Goal: Task Accomplishment & Management: Manage account settings

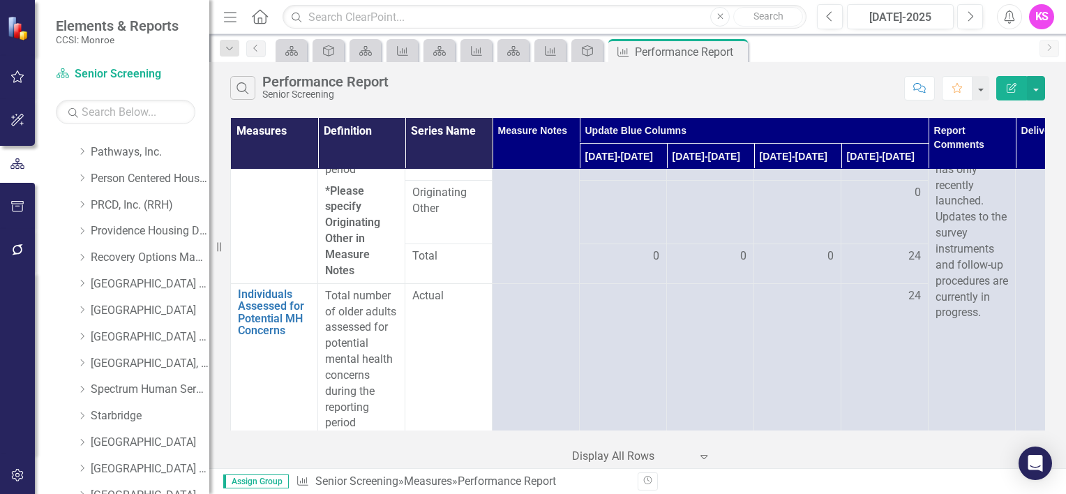
scroll to position [1395, 0]
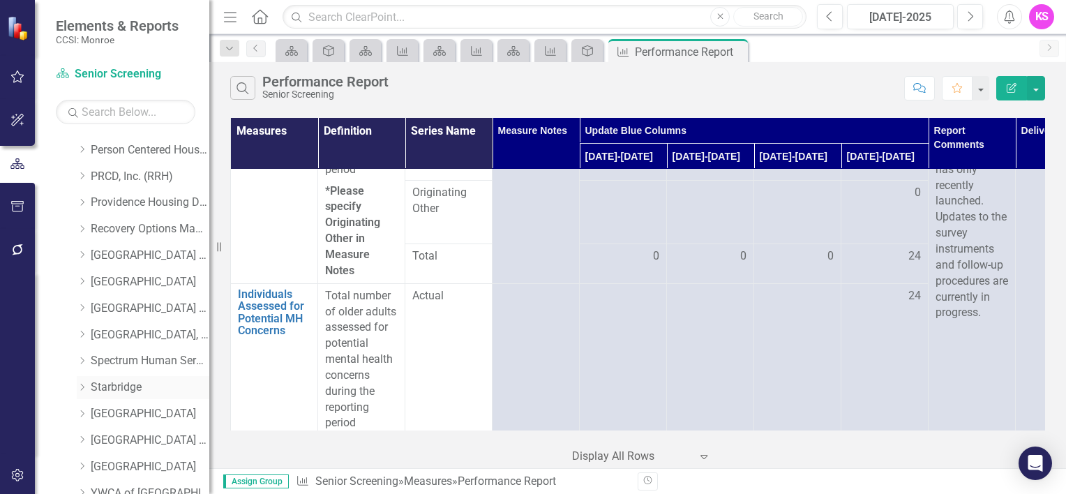
click at [84, 387] on icon "Dropdown" at bounding box center [82, 387] width 10 height 8
click at [118, 388] on link "Starbridge" at bounding box center [150, 388] width 119 height 16
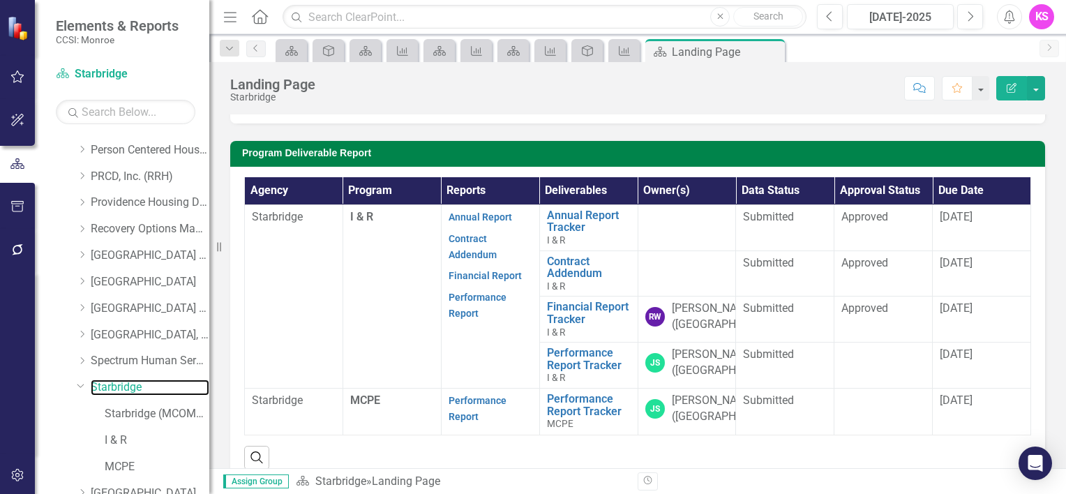
scroll to position [349, 0]
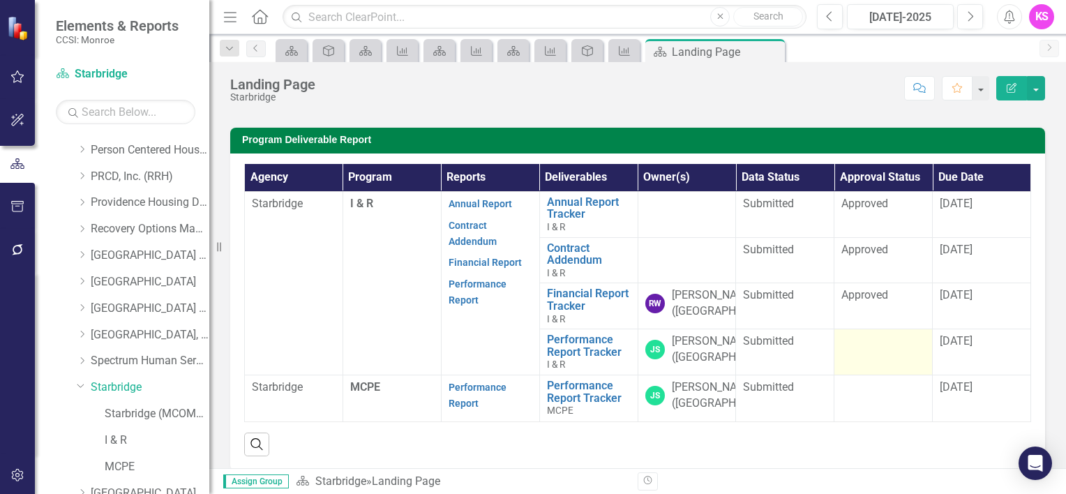
click at [864, 361] on td at bounding box center [883, 352] width 98 height 46
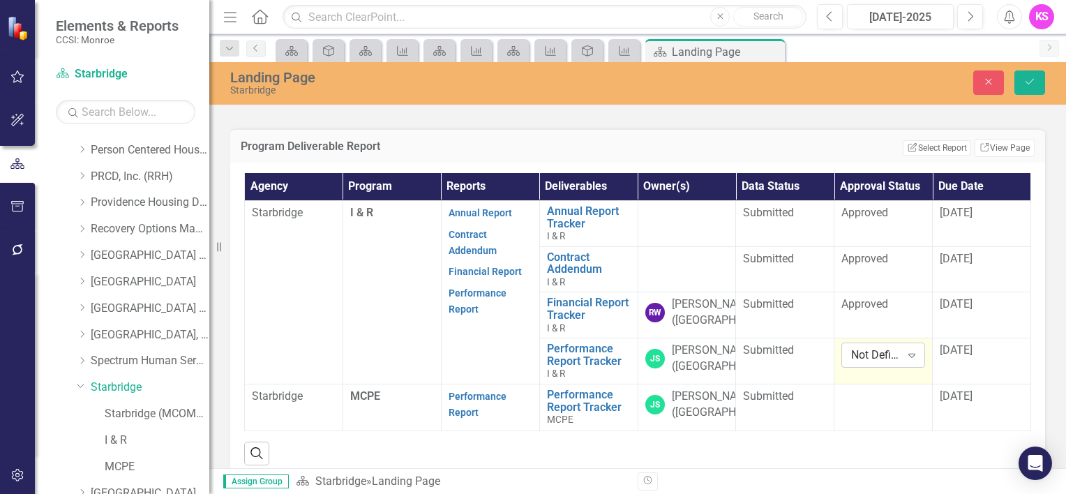
click at [905, 361] on icon "Expand" at bounding box center [912, 355] width 14 height 11
click at [876, 320] on div "Approved" at bounding box center [892, 318] width 89 height 16
click at [954, 359] on div "[DATE]" at bounding box center [982, 351] width 84 height 17
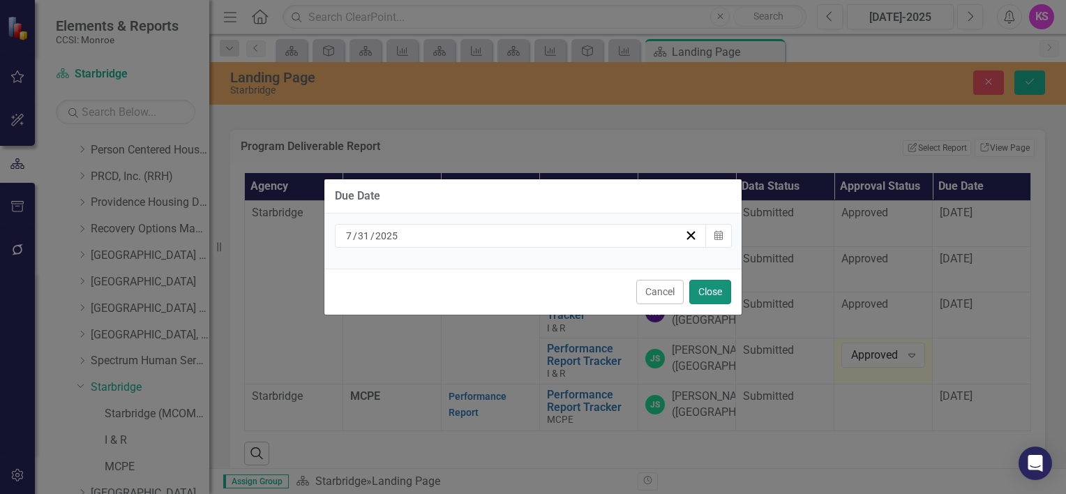
click at [712, 292] on button "Close" at bounding box center [710, 292] width 42 height 24
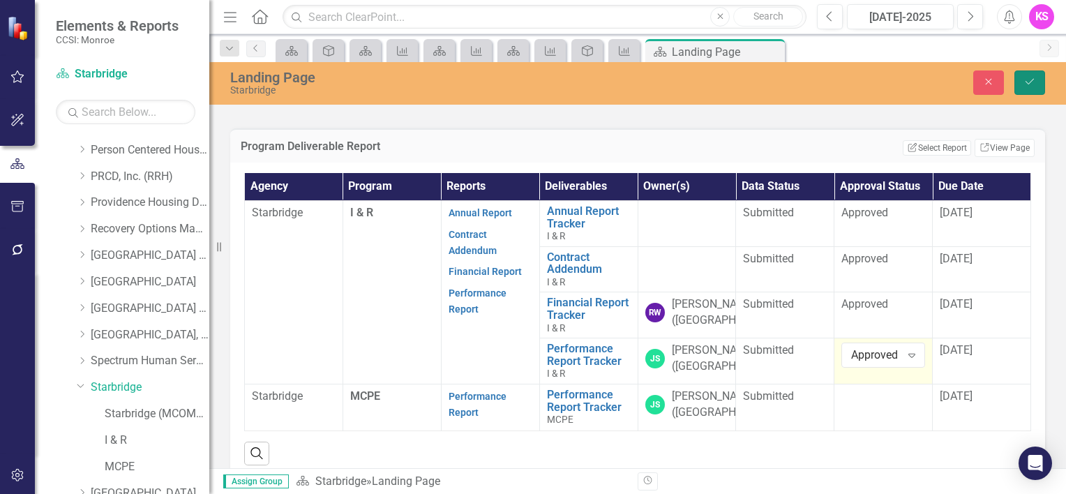
click at [1027, 84] on icon "Save" at bounding box center [1030, 82] width 13 height 10
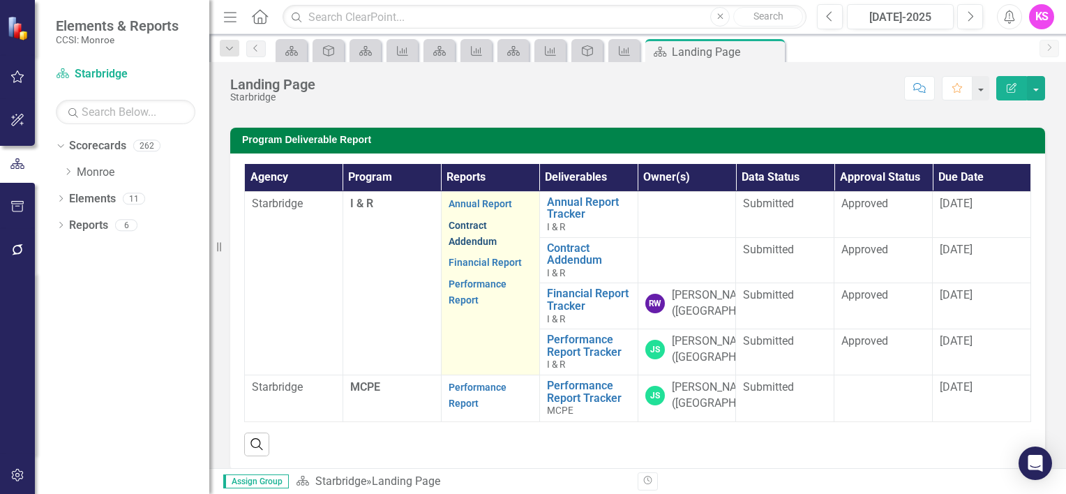
click at [467, 237] on link "Contract Addendum" at bounding box center [473, 233] width 48 height 27
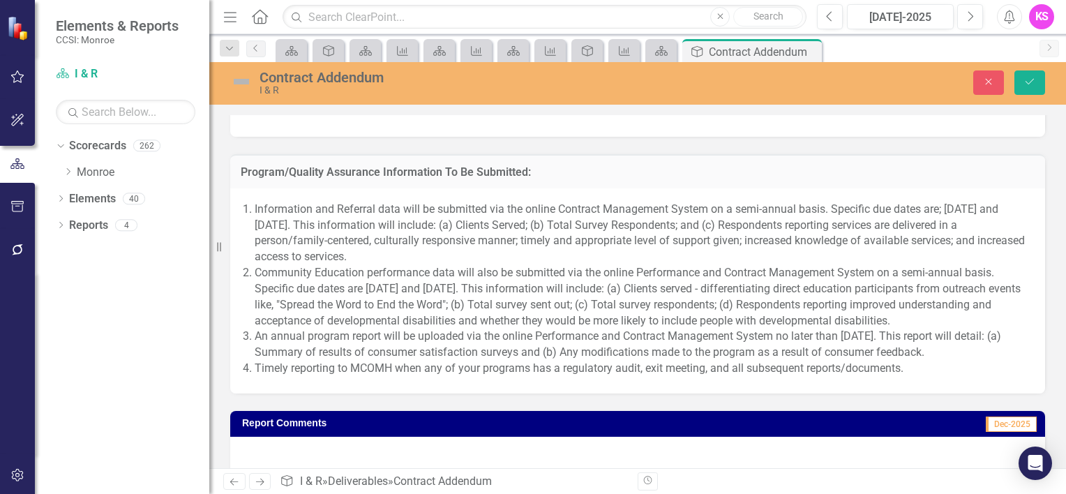
scroll to position [1186, 0]
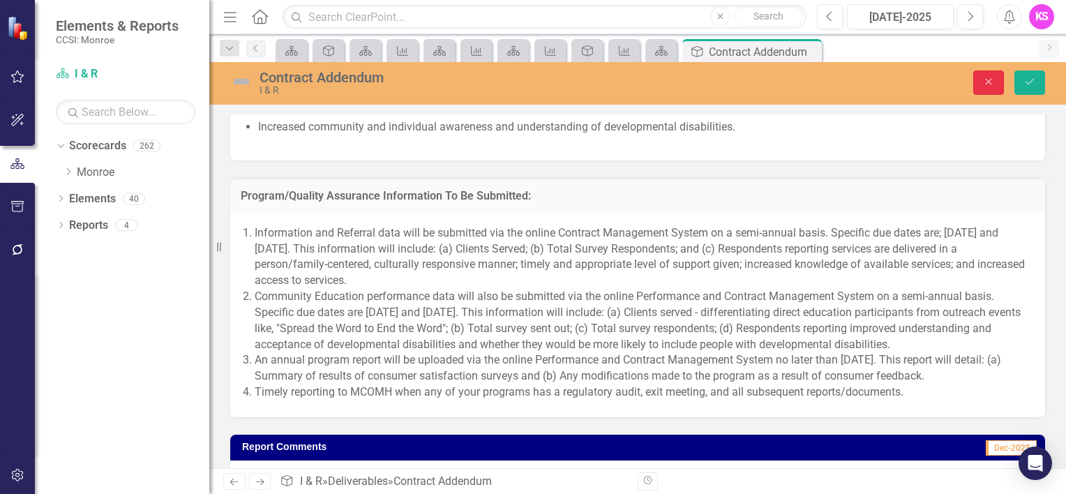
click at [981, 85] on button "Close" at bounding box center [988, 82] width 31 height 24
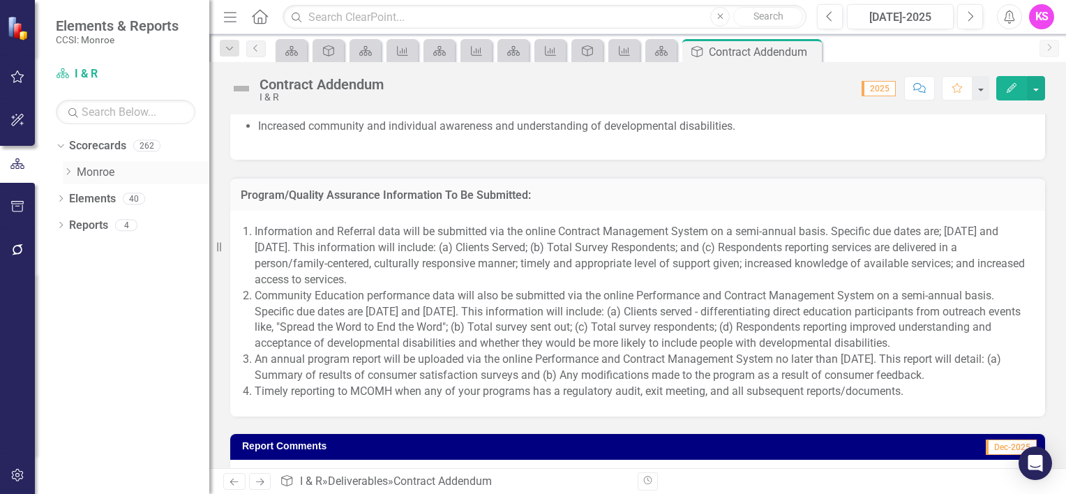
click at [70, 170] on icon "Dropdown" at bounding box center [68, 171] width 10 height 8
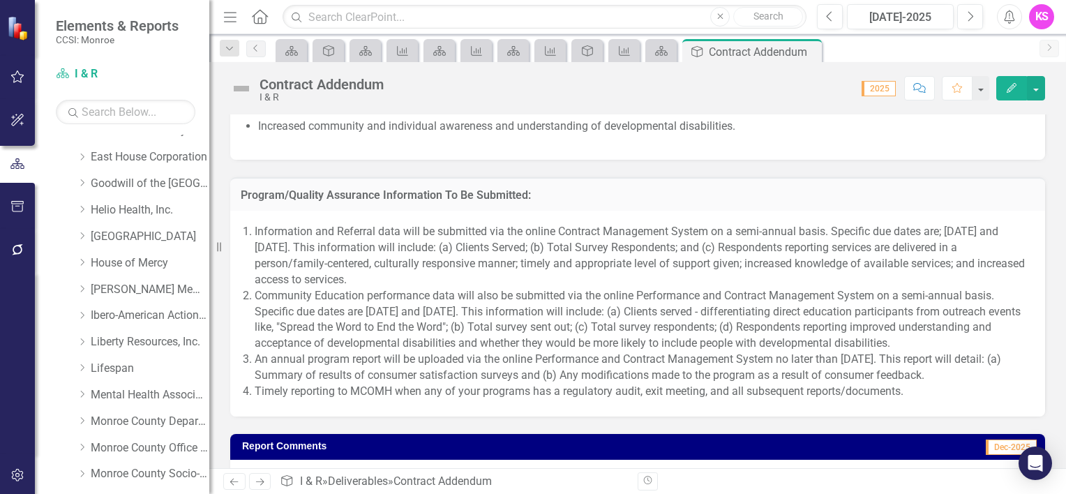
scroll to position [349, 0]
